Goal: Transaction & Acquisition: Purchase product/service

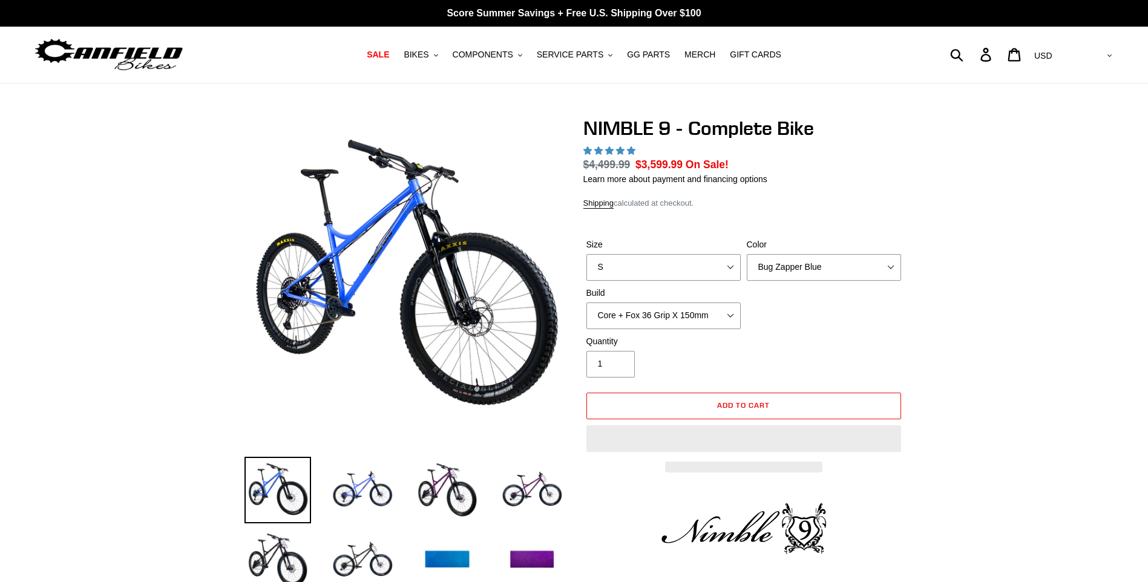
select select "highest-rating"
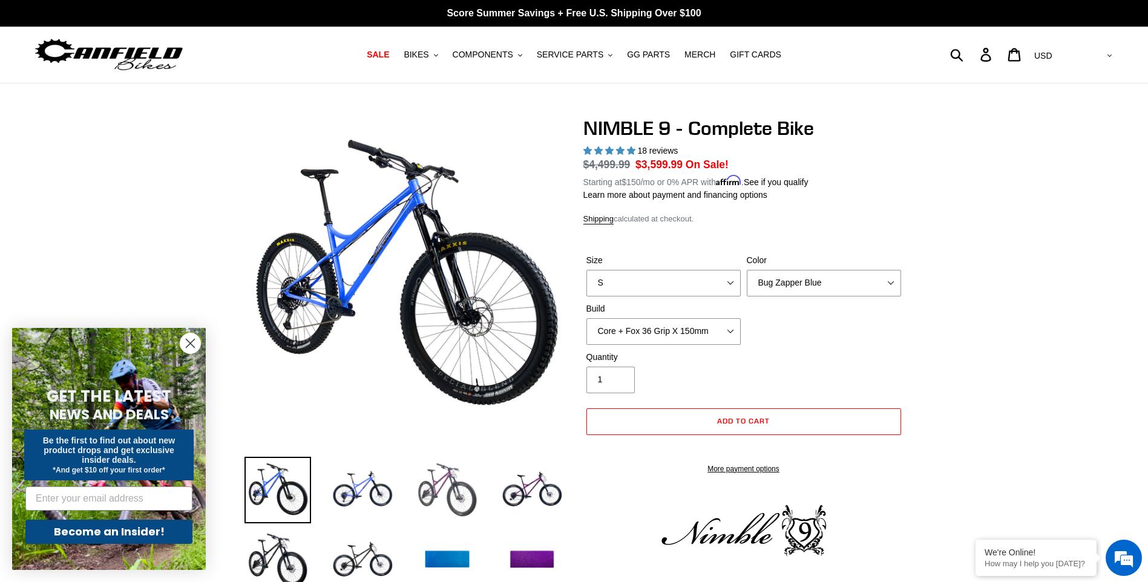
click at [435, 497] on img at bounding box center [447, 490] width 67 height 67
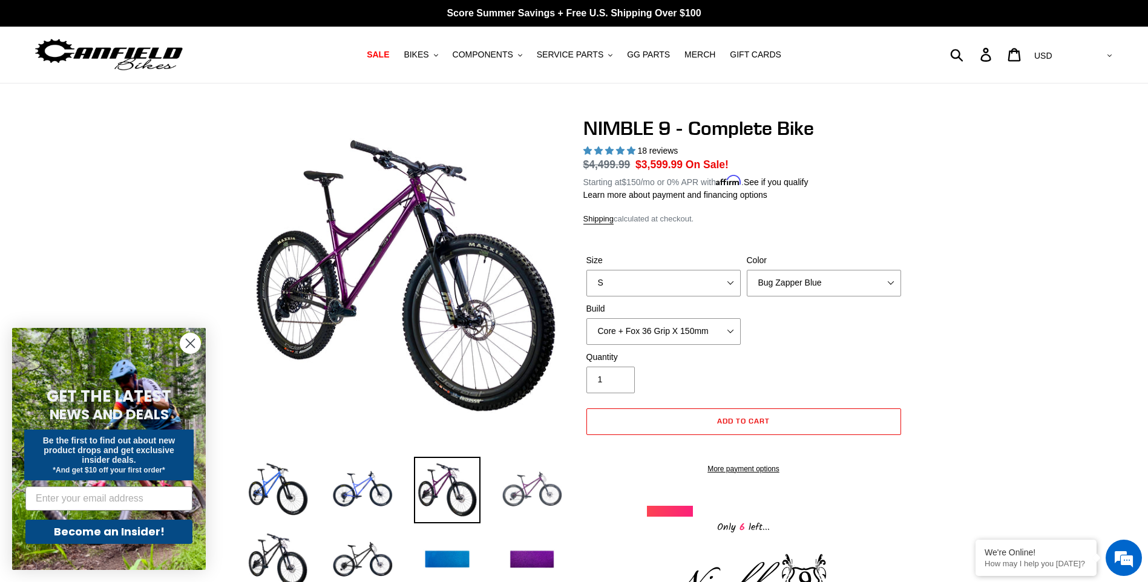
click at [530, 500] on img at bounding box center [532, 490] width 67 height 67
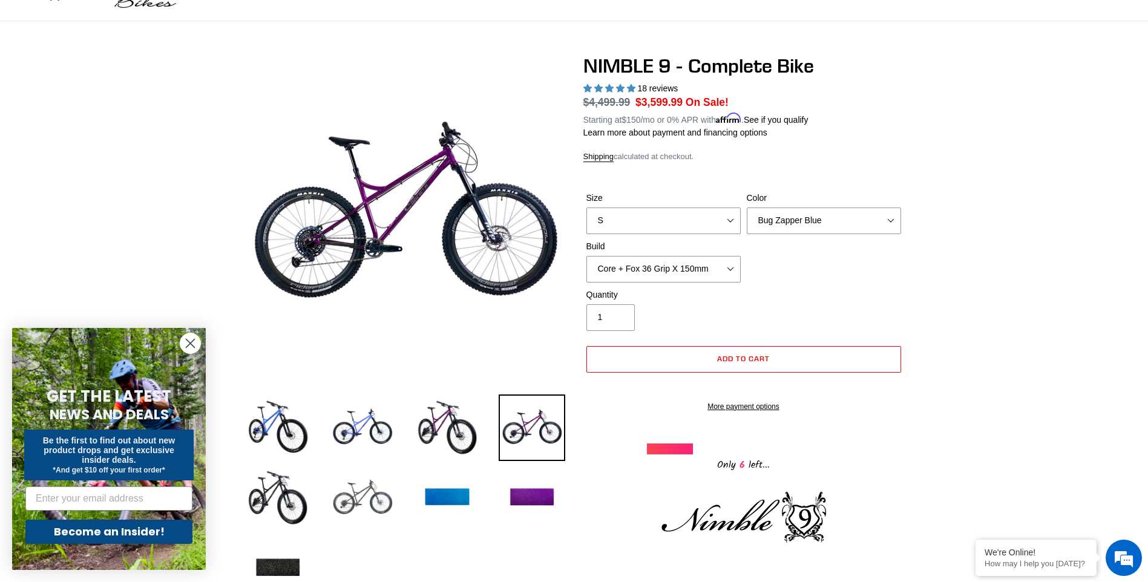
scroll to position [121, 0]
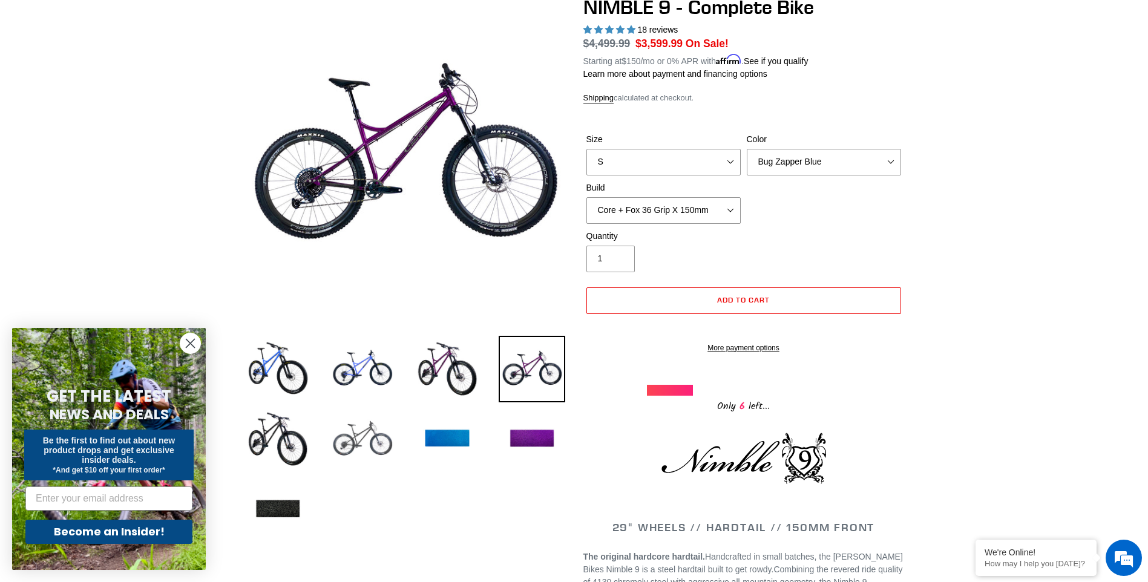
click at [365, 461] on img at bounding box center [362, 439] width 67 height 67
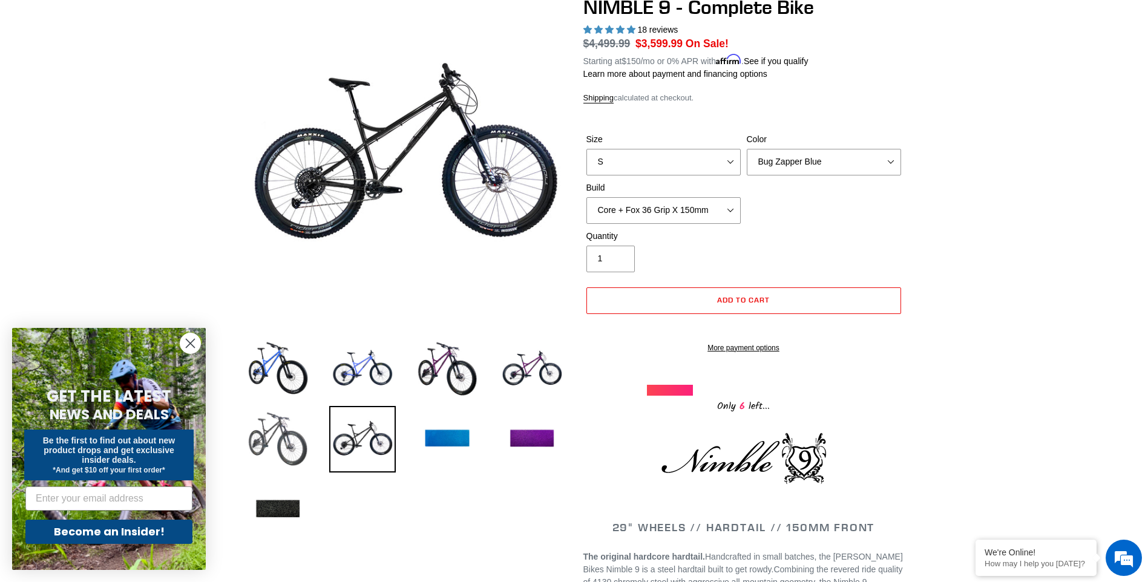
click at [267, 442] on img at bounding box center [277, 439] width 67 height 67
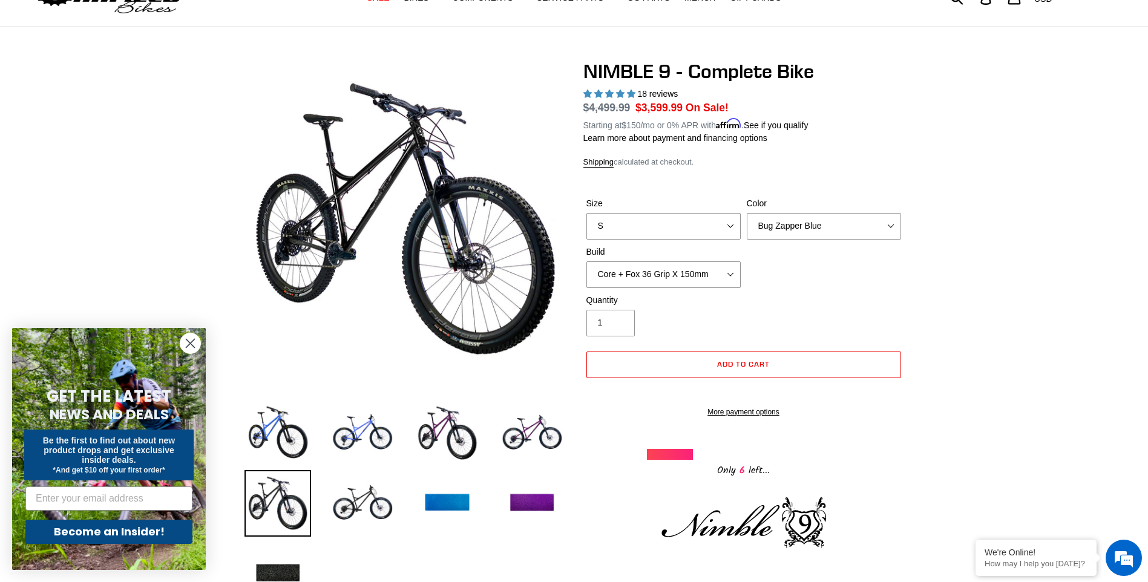
scroll to position [0, 0]
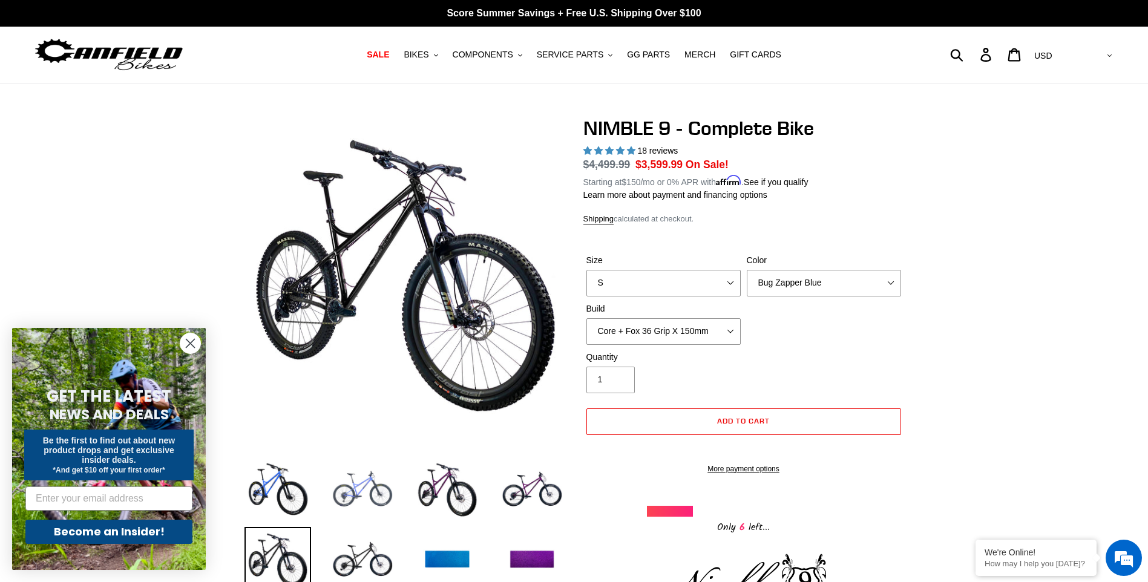
click at [332, 492] on img at bounding box center [362, 490] width 67 height 67
